Goal: Task Accomplishment & Management: Manage account settings

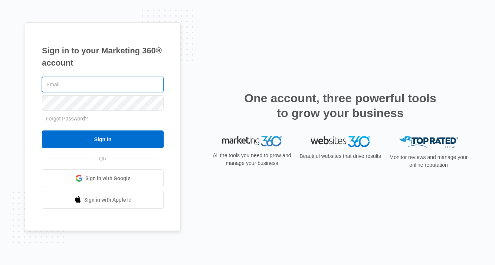
type input "[PERSON_NAME][EMAIL_ADDRESS][DOMAIN_NAME]"
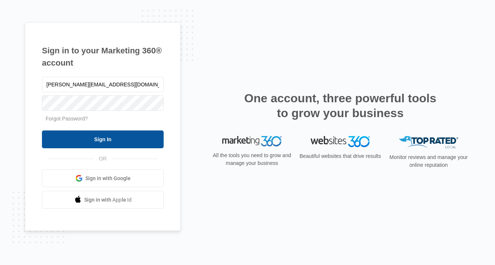
click at [94, 142] on input "Sign In" at bounding box center [103, 140] width 122 height 18
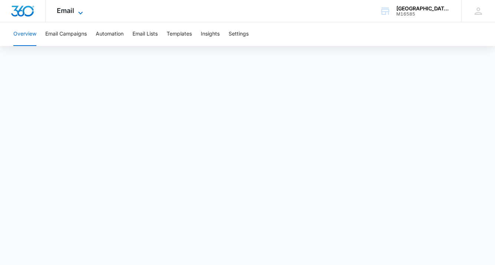
click at [82, 11] on icon at bounding box center [80, 12] width 4 height 3
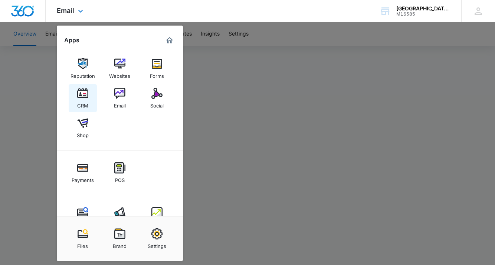
click at [87, 95] on img at bounding box center [82, 93] width 11 height 11
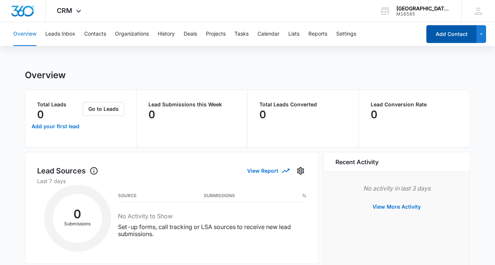
click at [443, 38] on button "Add Contact" at bounding box center [451, 34] width 50 height 18
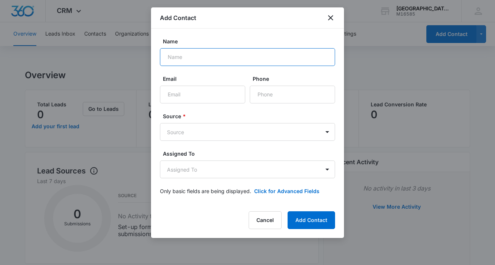
click at [211, 57] on input "Name" at bounding box center [247, 57] width 175 height 18
type input "[PERSON_NAME]"
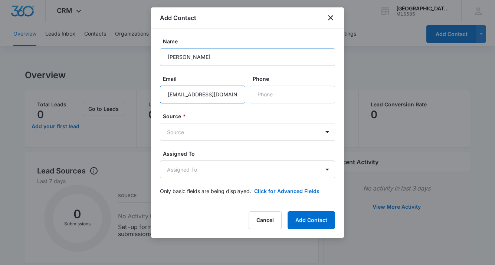
type input "[EMAIL_ADDRESS][DOMAIN_NAME]"
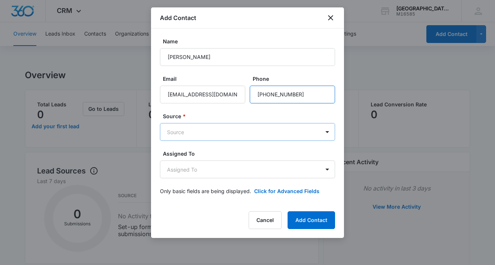
type input "[PHONE_NUMBER]"
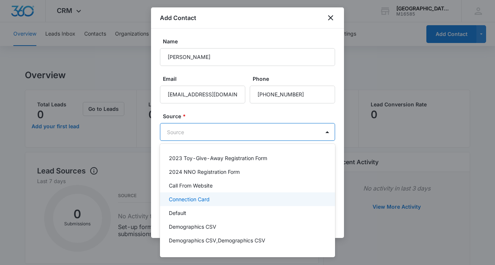
click at [185, 201] on p "Connection Card" at bounding box center [189, 199] width 41 height 8
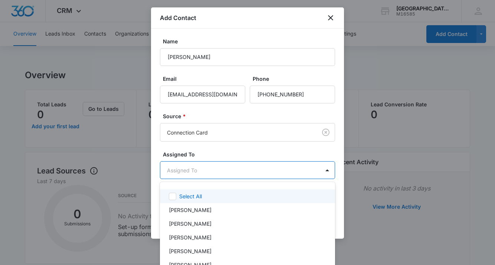
click at [212, 152] on div at bounding box center [247, 132] width 495 height 265
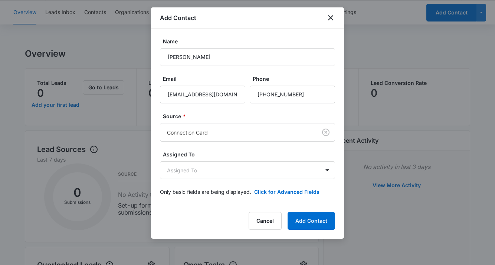
scroll to position [25, 0]
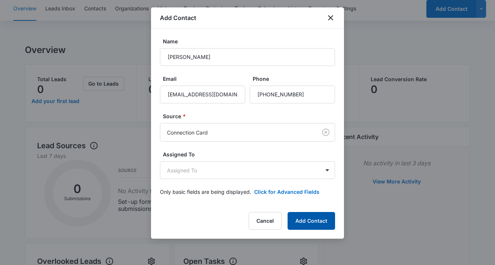
click at [317, 223] on button "Add Contact" at bounding box center [310, 221] width 47 height 18
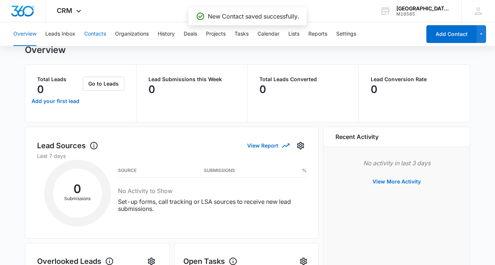
click at [90, 35] on button "Contacts" at bounding box center [95, 34] width 22 height 24
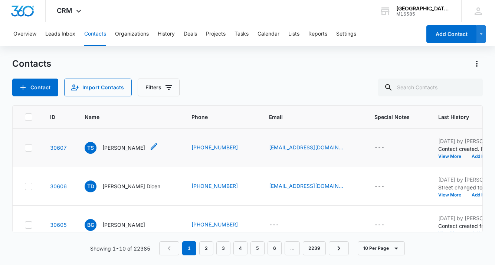
click at [149, 148] on icon "Name - Tate Smith - Select to Edit Field" at bounding box center [153, 146] width 9 height 9
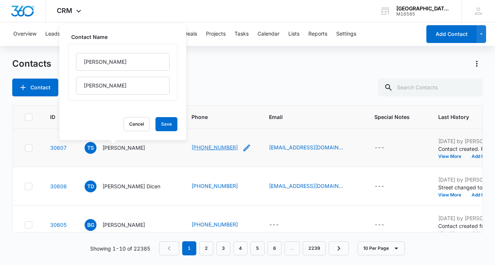
click at [220, 146] on link "[PHONE_NUMBER]" at bounding box center [214, 148] width 46 height 8
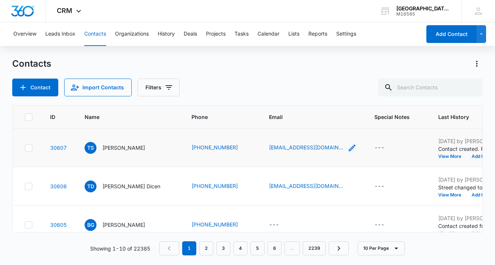
click at [348, 148] on icon "Email - t8smith209@gmail.com - Select to Edit Field" at bounding box center [352, 148] width 9 height 9
click at [55, 147] on link "30607" at bounding box center [58, 148] width 17 height 6
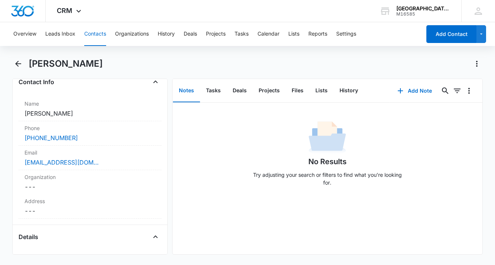
scroll to position [128, 0]
click at [71, 211] on dd "Cancel Save Changes ---" at bounding box center [89, 210] width 131 height 9
click at [69, 222] on input "text" at bounding box center [90, 226] width 118 height 18
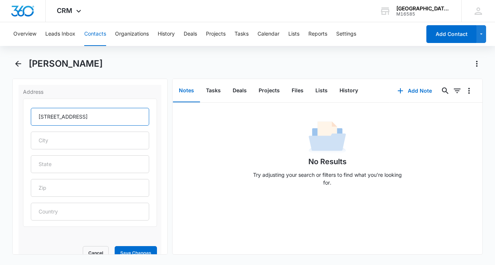
scroll to position [250, 0]
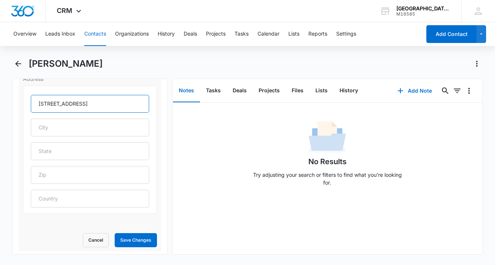
type input "[STREET_ADDRESS]"
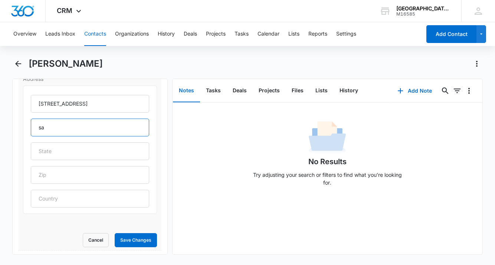
type input "s"
type input "[GEOGRAPHIC_DATA][PERSON_NAME]"
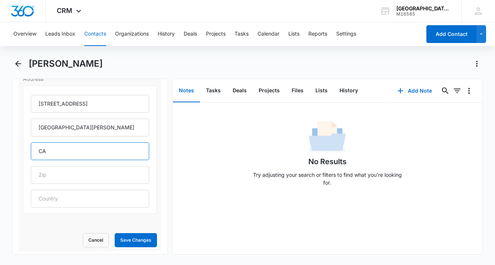
type input "CA"
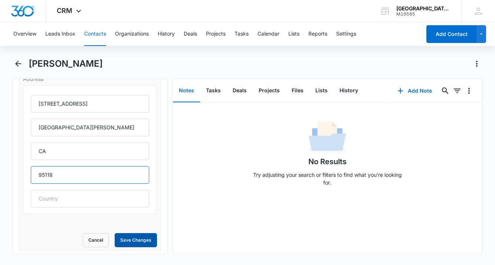
type input "95118"
click at [136, 237] on button "Save Changes" at bounding box center [136, 240] width 42 height 14
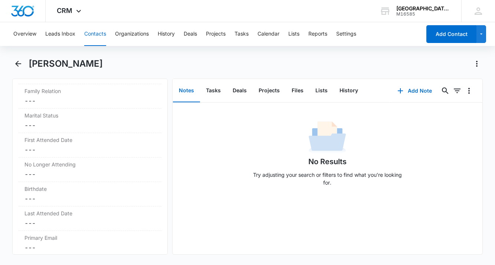
scroll to position [672, 0]
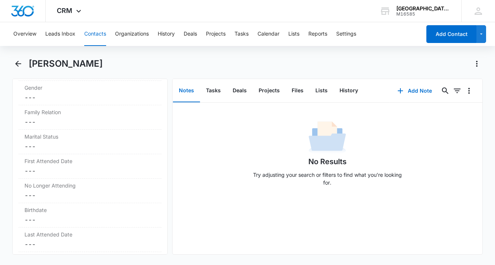
click at [71, 165] on label "First Attended Date" at bounding box center [89, 161] width 131 height 8
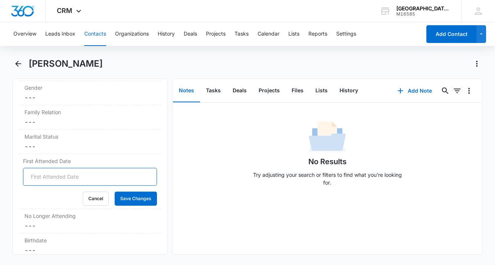
click at [67, 185] on input "First Attended Date" at bounding box center [90, 177] width 134 height 18
type input "[DATE]"
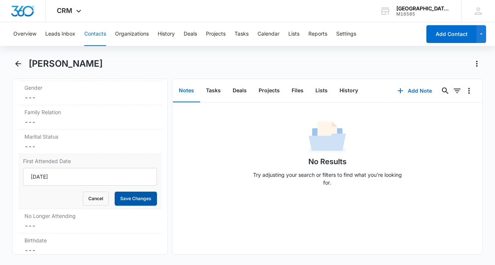
click at [138, 206] on button "Save Changes" at bounding box center [136, 199] width 42 height 14
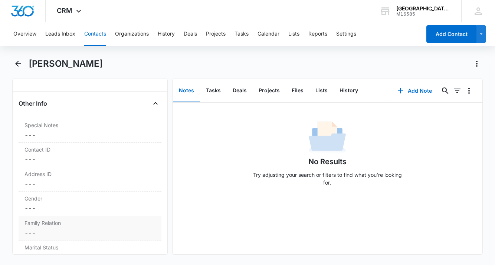
scroll to position [520, 0]
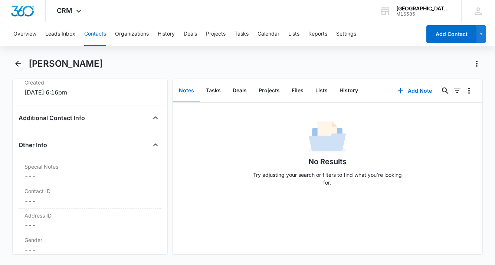
click at [111, 124] on div "Additional Contact Info" at bounding box center [90, 118] width 142 height 12
click at [156, 149] on icon "Close" at bounding box center [155, 145] width 9 height 9
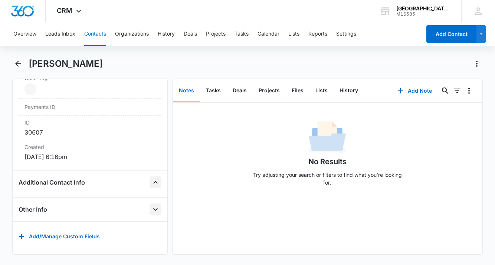
click at [158, 183] on icon "Close" at bounding box center [155, 182] width 9 height 9
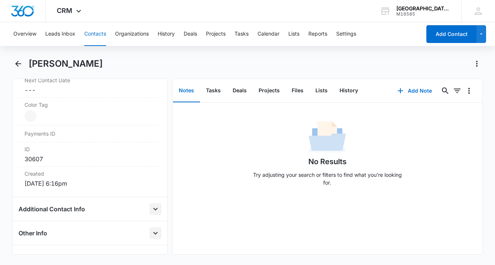
scroll to position [461, 0]
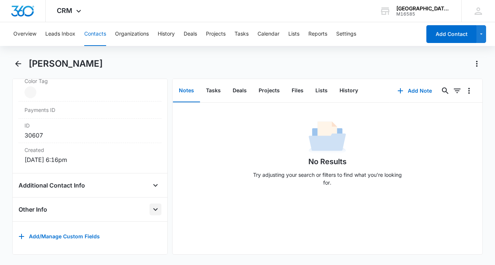
click at [152, 209] on icon "Open" at bounding box center [155, 209] width 9 height 9
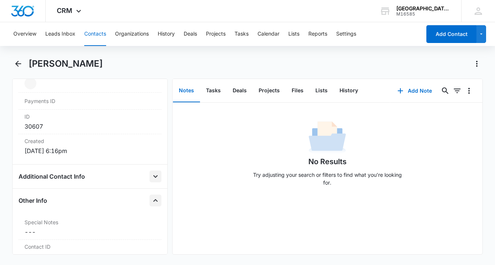
click at [153, 181] on icon "Open" at bounding box center [155, 176] width 9 height 9
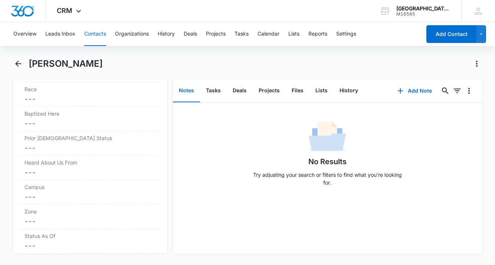
scroll to position [967, 0]
click at [109, 237] on label "Status As Of" at bounding box center [89, 234] width 131 height 8
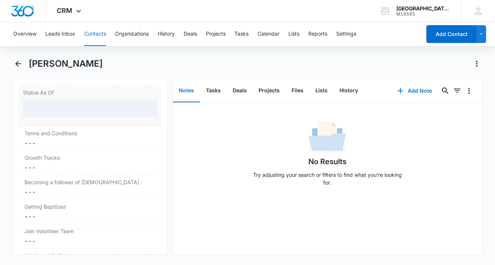
scroll to position [1125, 0]
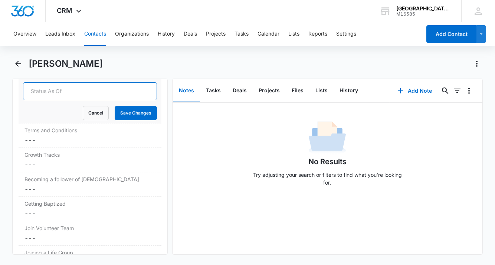
click at [89, 100] on input "Status As Of" at bounding box center [90, 91] width 134 height 18
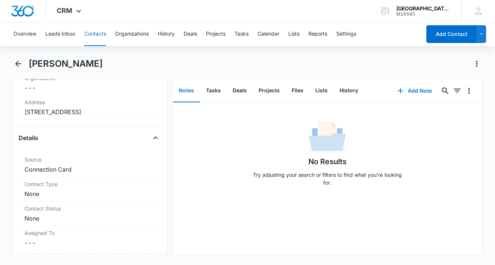
scroll to position [255, 0]
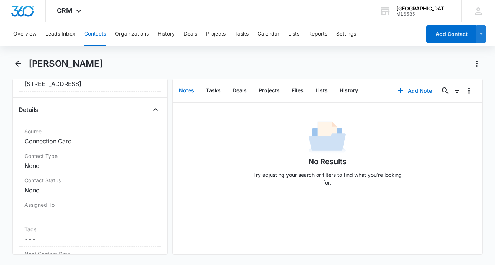
click at [77, 198] on div "Contact Status Cancel Save Changes None" at bounding box center [90, 186] width 142 height 24
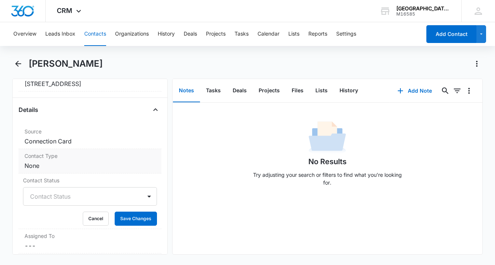
click at [72, 170] on dd "Cancel Save Changes None" at bounding box center [89, 165] width 131 height 9
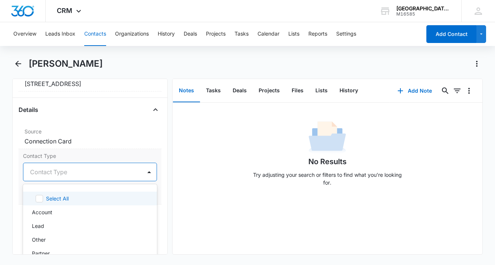
click at [72, 176] on div at bounding box center [81, 172] width 102 height 10
click at [72, 177] on div at bounding box center [81, 172] width 102 height 10
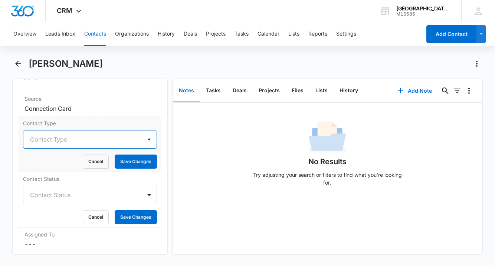
scroll to position [296, 0]
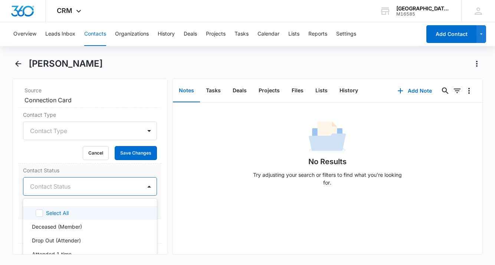
click at [77, 192] on div at bounding box center [81, 186] width 102 height 10
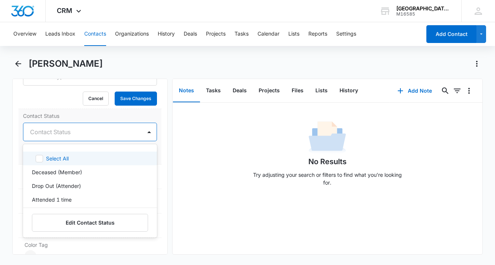
scroll to position [368, 0]
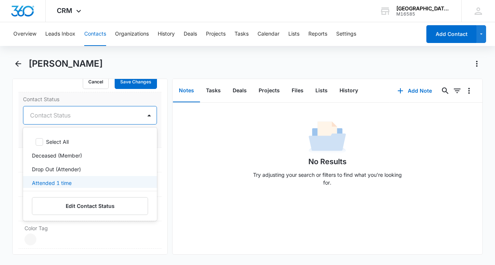
click at [69, 187] on p "Attended 1 time" at bounding box center [52, 183] width 40 height 8
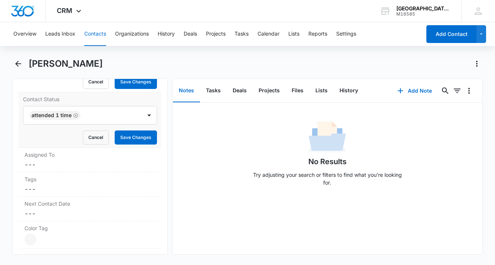
click at [167, 198] on div "Remove TS Tate Smith Contact Info Name Cancel Save Changes Tate Smith Phone Can…" at bounding box center [89, 167] width 155 height 176
click at [135, 142] on button "Save Changes" at bounding box center [136, 138] width 42 height 14
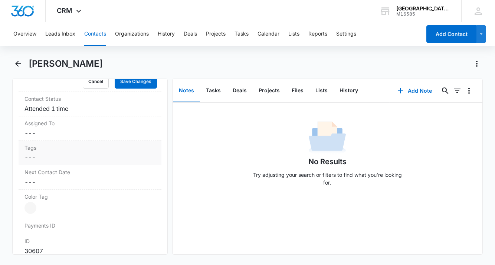
scroll to position [369, 0]
click at [17, 64] on icon "Back" at bounding box center [18, 63] width 9 height 9
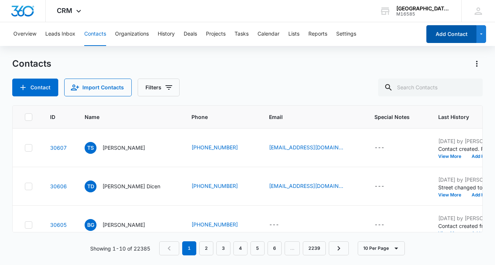
click at [444, 35] on button "Add Contact" at bounding box center [451, 34] width 50 height 18
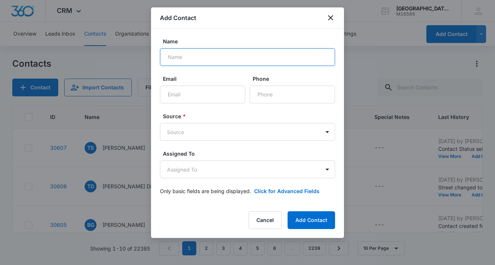
click at [277, 53] on input "Name" at bounding box center [247, 57] width 175 height 18
type input "[PERSON_NAME]"
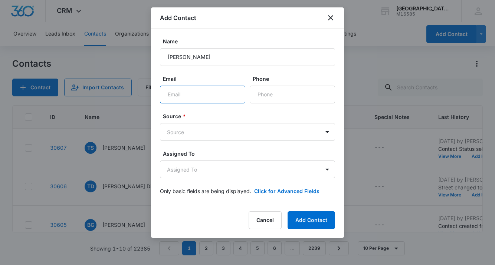
click at [204, 92] on input "Email" at bounding box center [202, 95] width 85 height 18
type input "[EMAIL_ADDRESS][DOMAIN_NAME]"
click at [174, 131] on body "CRM Apps Reputation Websites Forms CRM Email Social Shop Payments POS Content A…" at bounding box center [247, 132] width 495 height 265
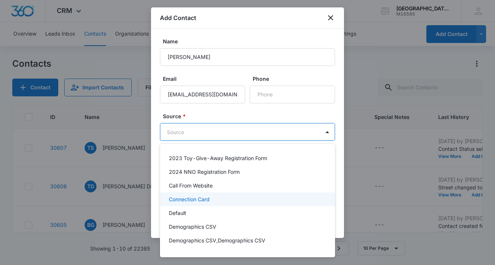
click at [182, 200] on p "Connection Card" at bounding box center [189, 199] width 41 height 8
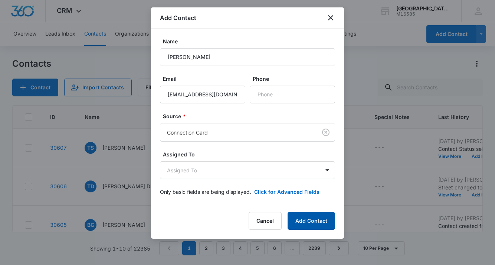
click at [323, 225] on button "Add Contact" at bounding box center [310, 221] width 47 height 18
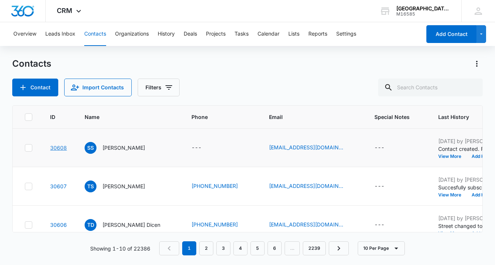
click at [57, 147] on link "30608" at bounding box center [58, 148] width 17 height 6
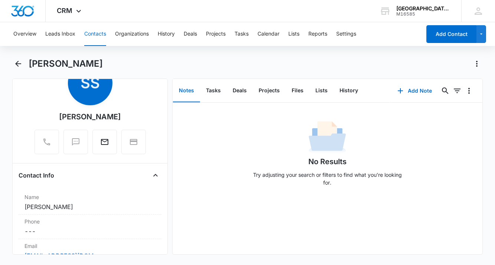
scroll to position [157, 0]
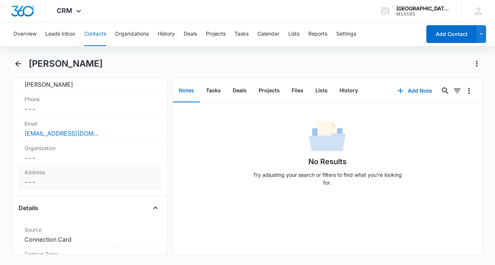
click at [70, 181] on dd "Cancel Save Changes ---" at bounding box center [89, 182] width 131 height 9
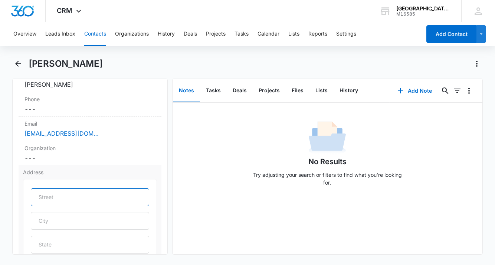
click at [61, 192] on input "text" at bounding box center [90, 197] width 118 height 18
type input "[STREET_ADDRESS]"
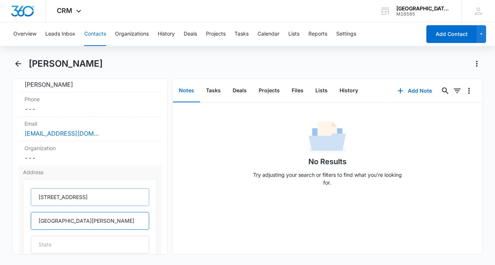
type input "[GEOGRAPHIC_DATA][PERSON_NAME]"
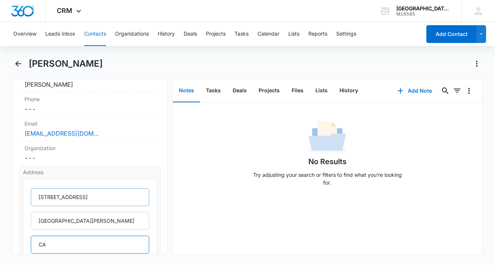
type input "CA"
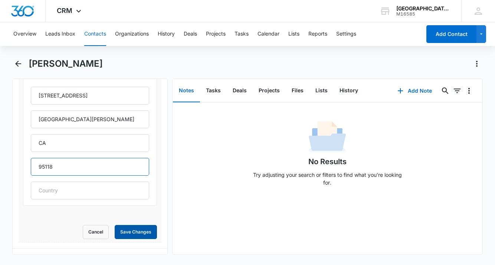
type input "95118"
click at [135, 231] on button "Save Changes" at bounding box center [136, 232] width 42 height 14
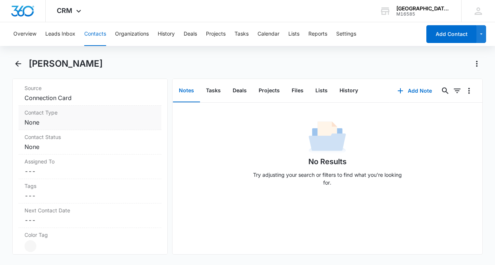
scroll to position [324, 0]
click at [115, 102] on dd "Cancel Save Changes None" at bounding box center [89, 97] width 131 height 9
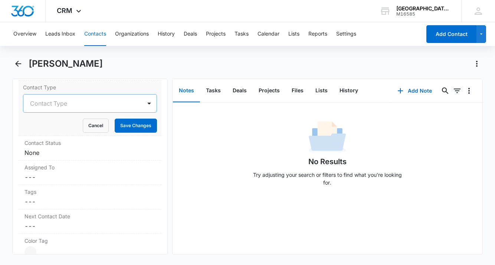
click at [113, 109] on div at bounding box center [81, 103] width 102 height 10
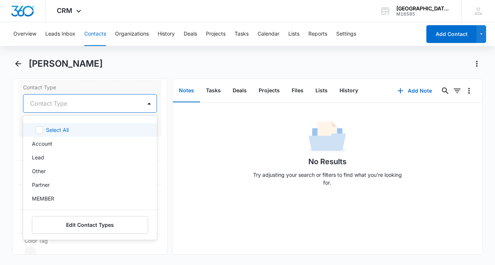
click at [113, 109] on div at bounding box center [81, 103] width 102 height 10
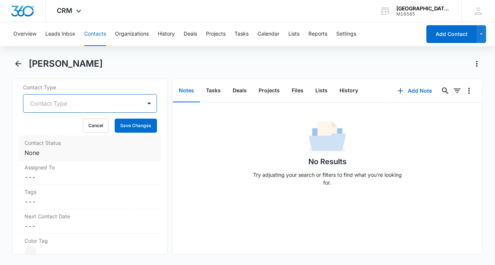
click at [75, 157] on dd "Cancel Save Changes None" at bounding box center [89, 152] width 131 height 9
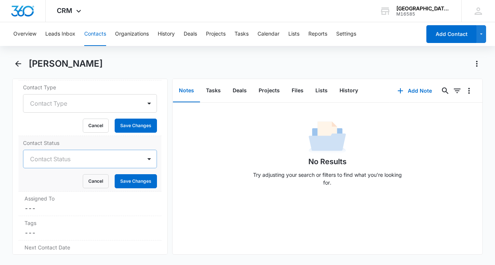
click at [75, 164] on div at bounding box center [81, 159] width 102 height 10
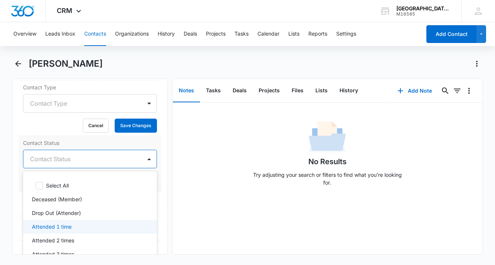
click at [70, 231] on p "Attended 1 time" at bounding box center [52, 227] width 40 height 8
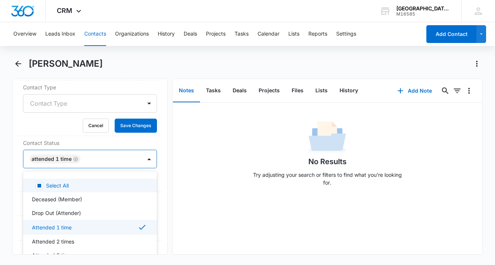
click at [162, 193] on div "Remove SS [PERSON_NAME] Contact Info Name Cancel Save Changes [PERSON_NAME] Pho…" at bounding box center [89, 167] width 155 height 176
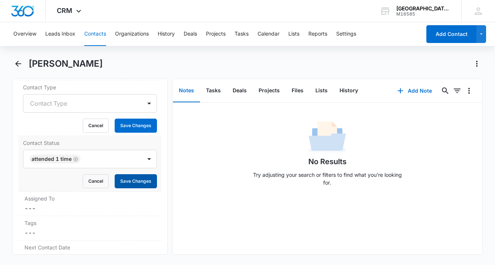
click at [141, 188] on button "Save Changes" at bounding box center [136, 181] width 42 height 14
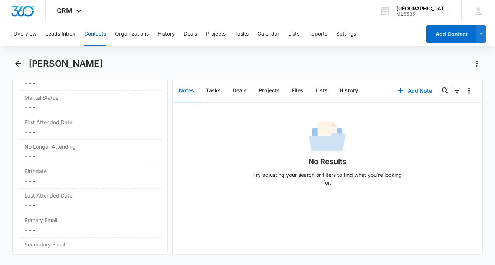
scroll to position [730, 0]
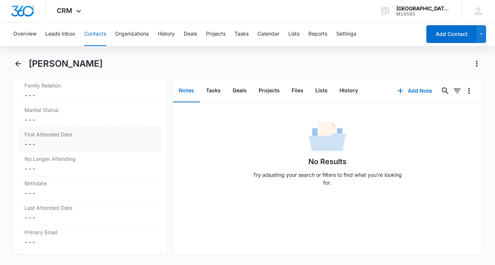
click at [109, 149] on dd "Cancel Save Changes ---" at bounding box center [89, 144] width 131 height 9
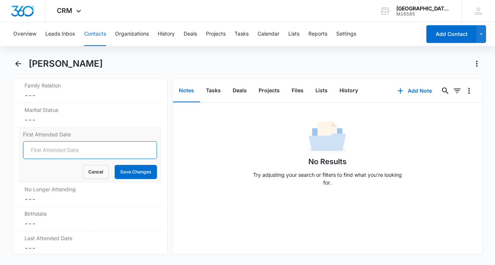
click at [106, 157] on input "First Attended Date" at bounding box center [90, 150] width 134 height 18
type input "[DATE]"
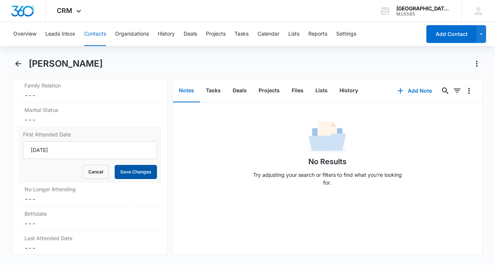
click at [147, 179] on button "Save Changes" at bounding box center [136, 172] width 42 height 14
click at [17, 62] on icon "Back" at bounding box center [18, 63] width 9 height 9
